Goal: Transaction & Acquisition: Purchase product/service

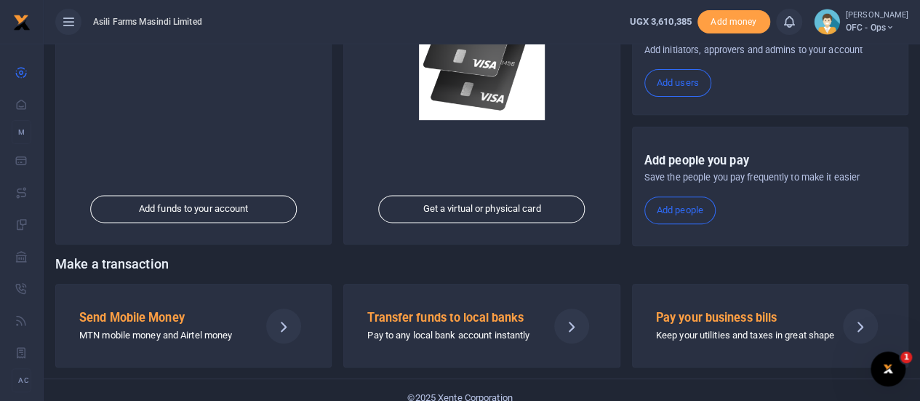
scroll to position [252, 0]
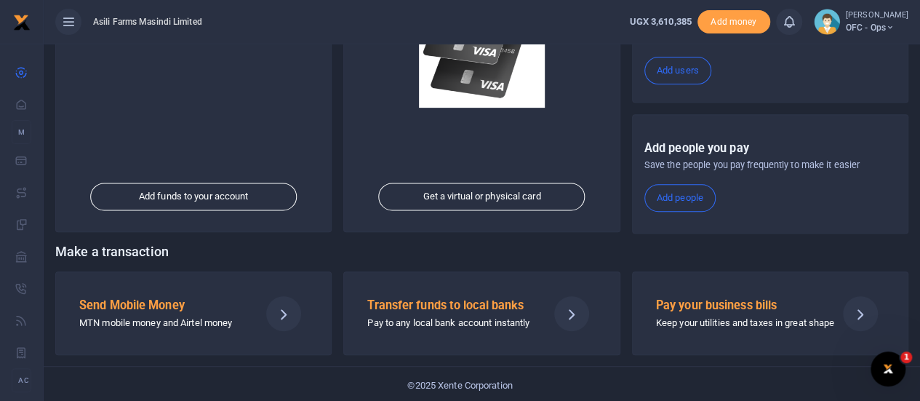
click at [147, 316] on p "MTN mobile money and Airtel money" at bounding box center [163, 323] width 169 height 15
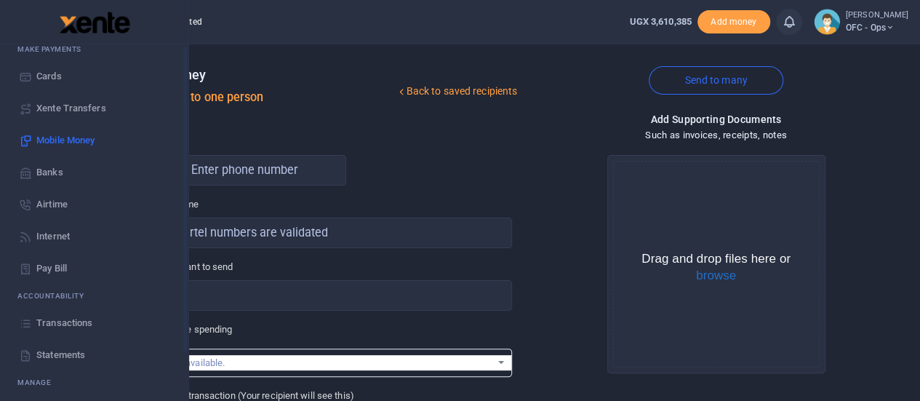
scroll to position [118, 0]
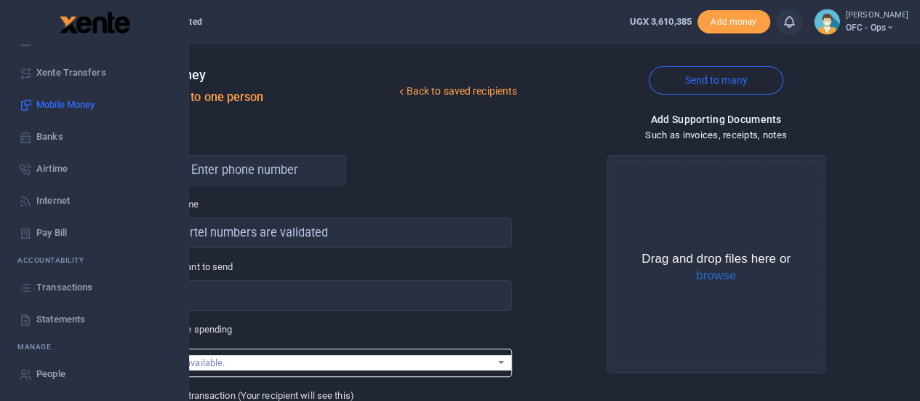
click at [54, 316] on span "Statements" at bounding box center [60, 319] width 49 height 15
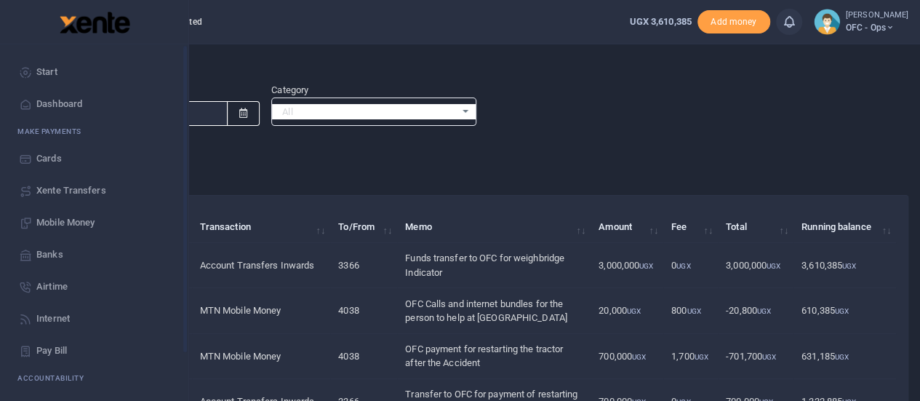
click at [38, 75] on span "Start" at bounding box center [46, 72] width 21 height 15
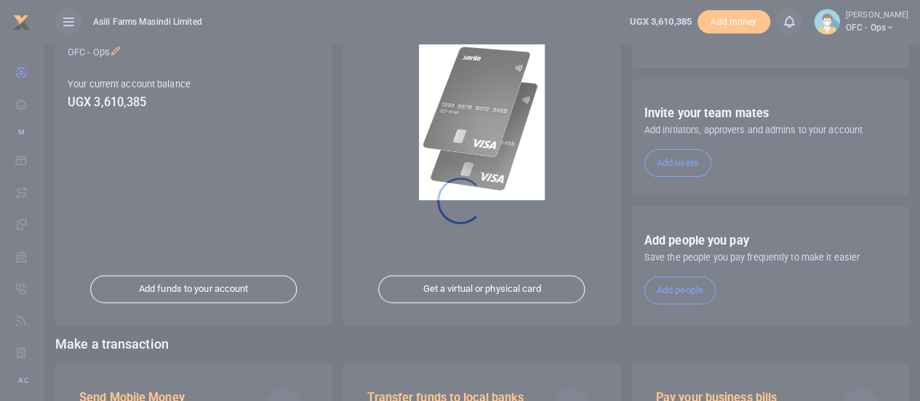
scroll to position [252, 0]
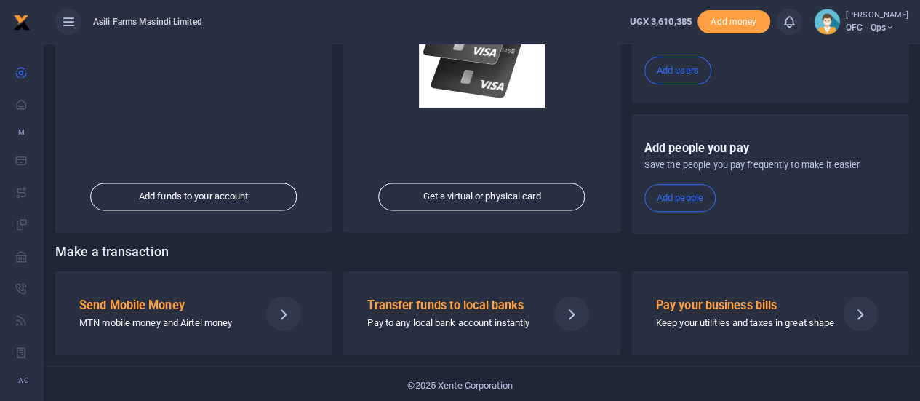
click at [137, 300] on h5 "Send Mobile Money" at bounding box center [163, 305] width 169 height 15
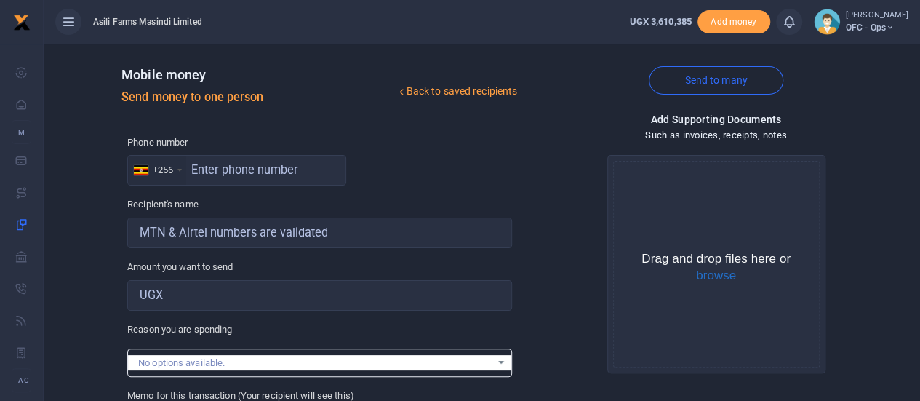
click at [228, 169] on div at bounding box center [460, 200] width 920 height 401
click at [228, 171] on input "text" at bounding box center [236, 170] width 219 height 31
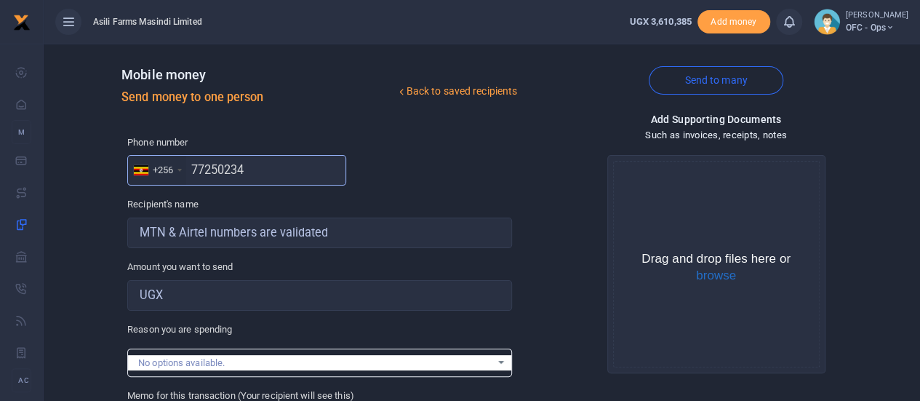
type input "772502340"
type input "George Baguma"
type input "772502340"
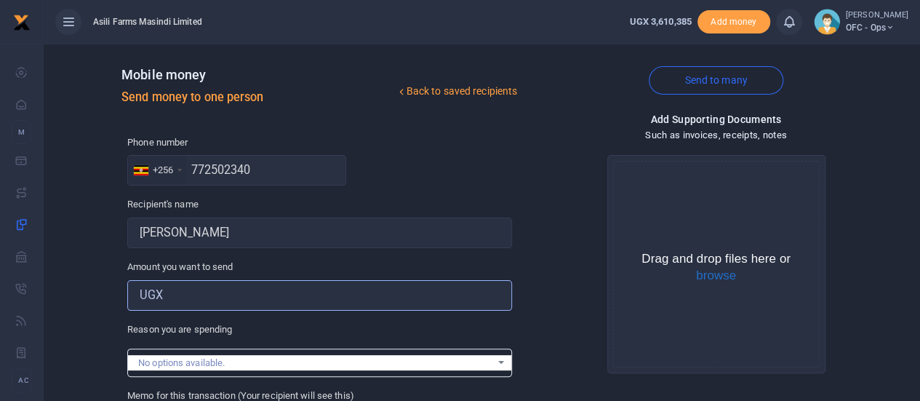
click at [214, 296] on input "Amount you want to send" at bounding box center [319, 295] width 385 height 31
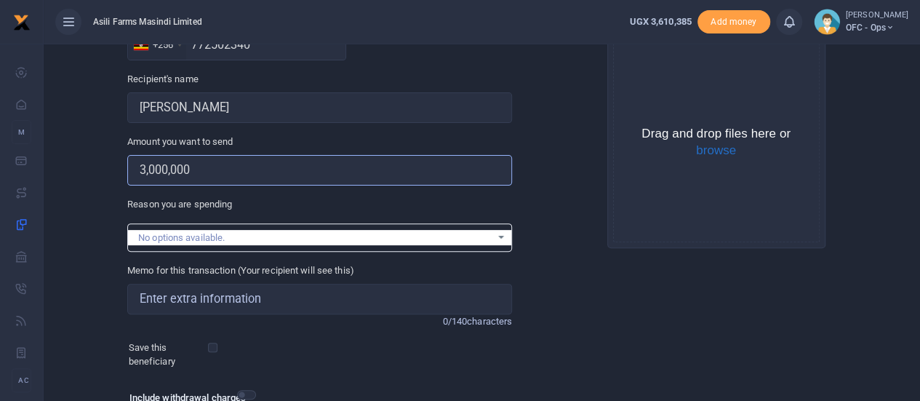
scroll to position [145, 0]
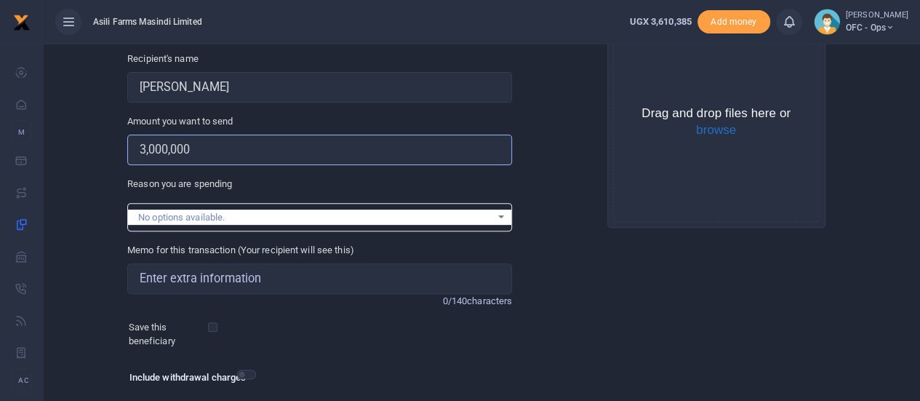
type input "3,000,000"
click at [207, 276] on input "Memo for this transaction (Your recipient will see this)" at bounding box center [319, 278] width 385 height 31
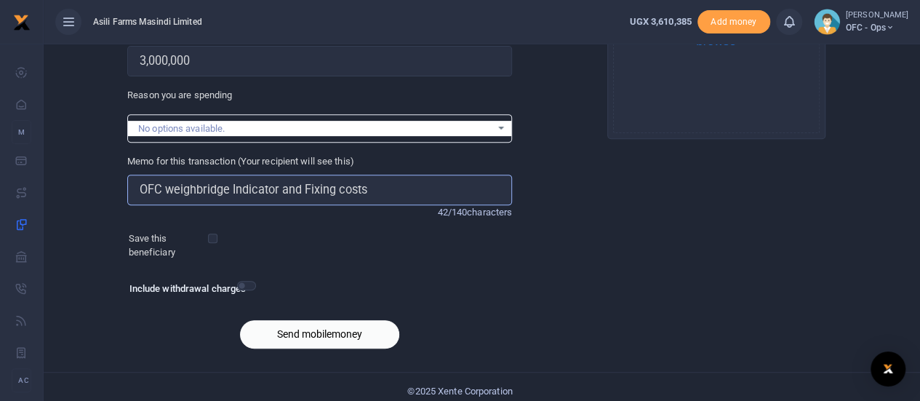
scroll to position [242, 0]
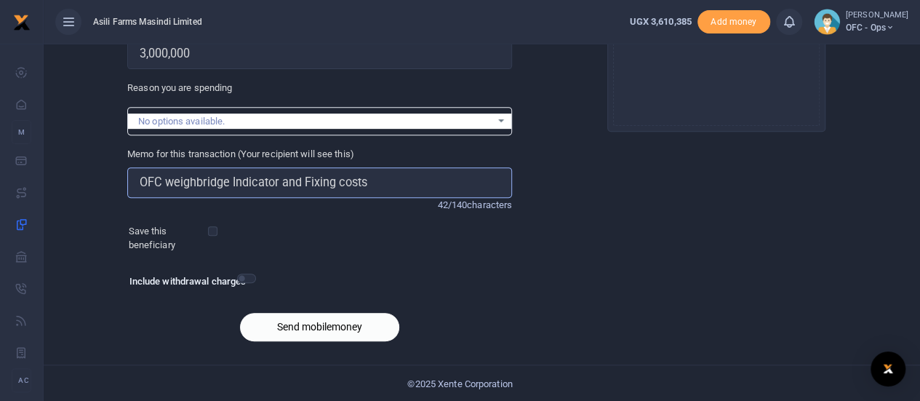
type input "OFC weighbridge Indicator and Fixing costs"
click at [294, 333] on button "Send mobilemoney" at bounding box center [319, 327] width 159 height 28
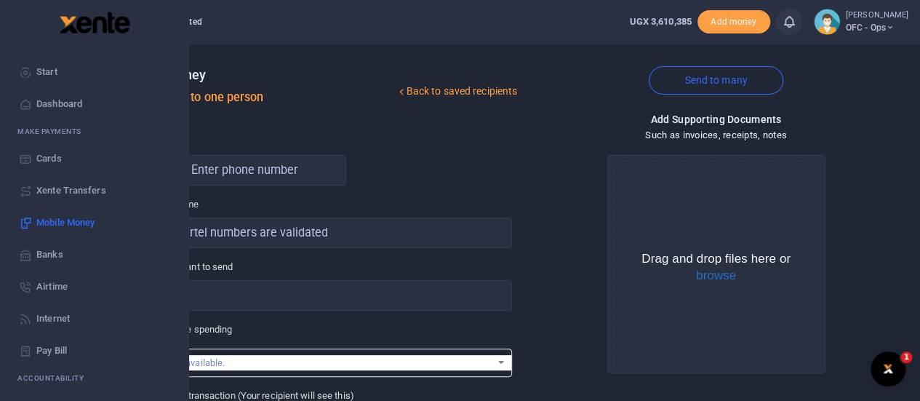
click at [33, 71] on link "Start" at bounding box center [94, 72] width 165 height 32
